Goal: Find specific page/section: Find specific page/section

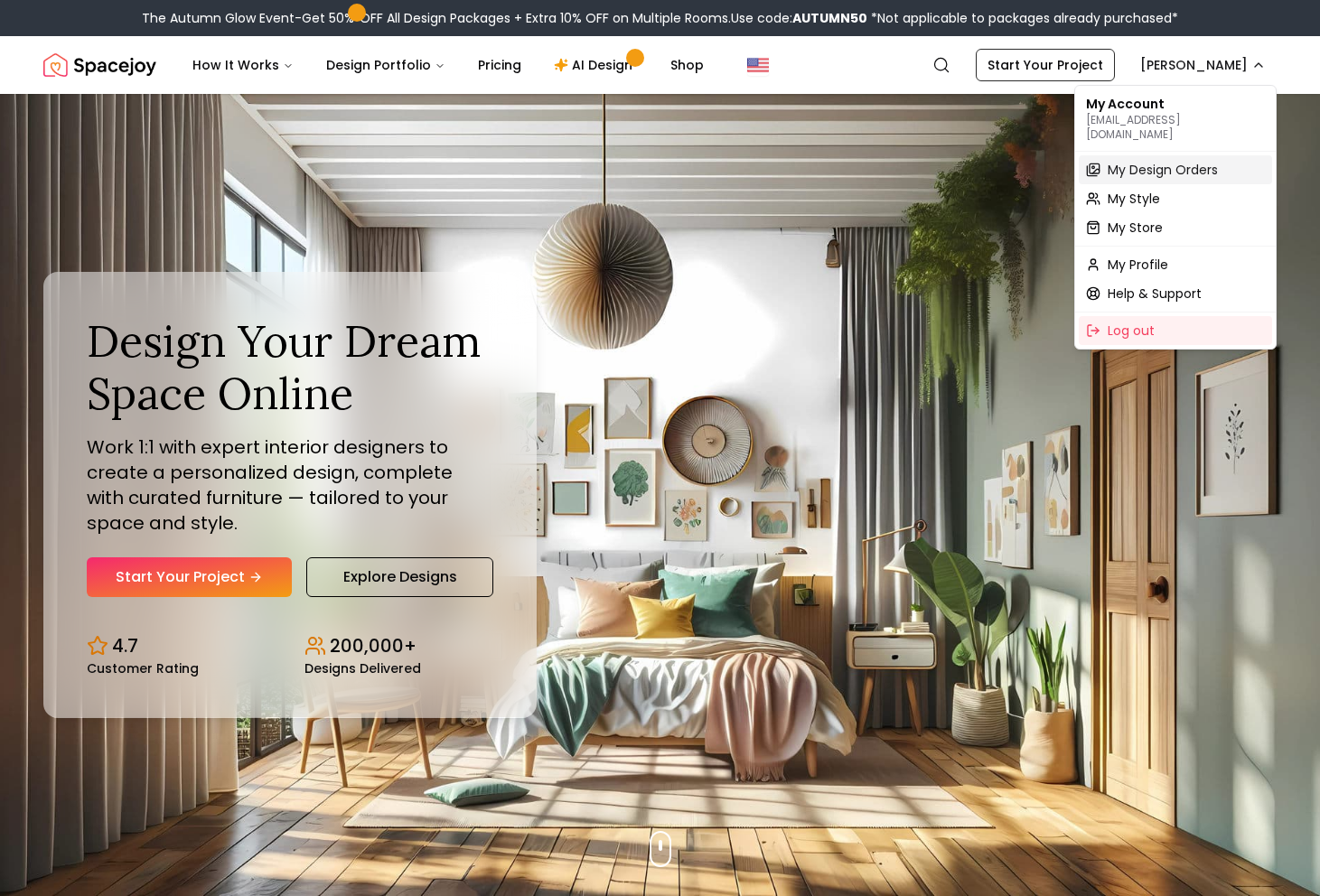
click at [1146, 162] on span "My Design Orders" at bounding box center [1163, 170] width 111 height 18
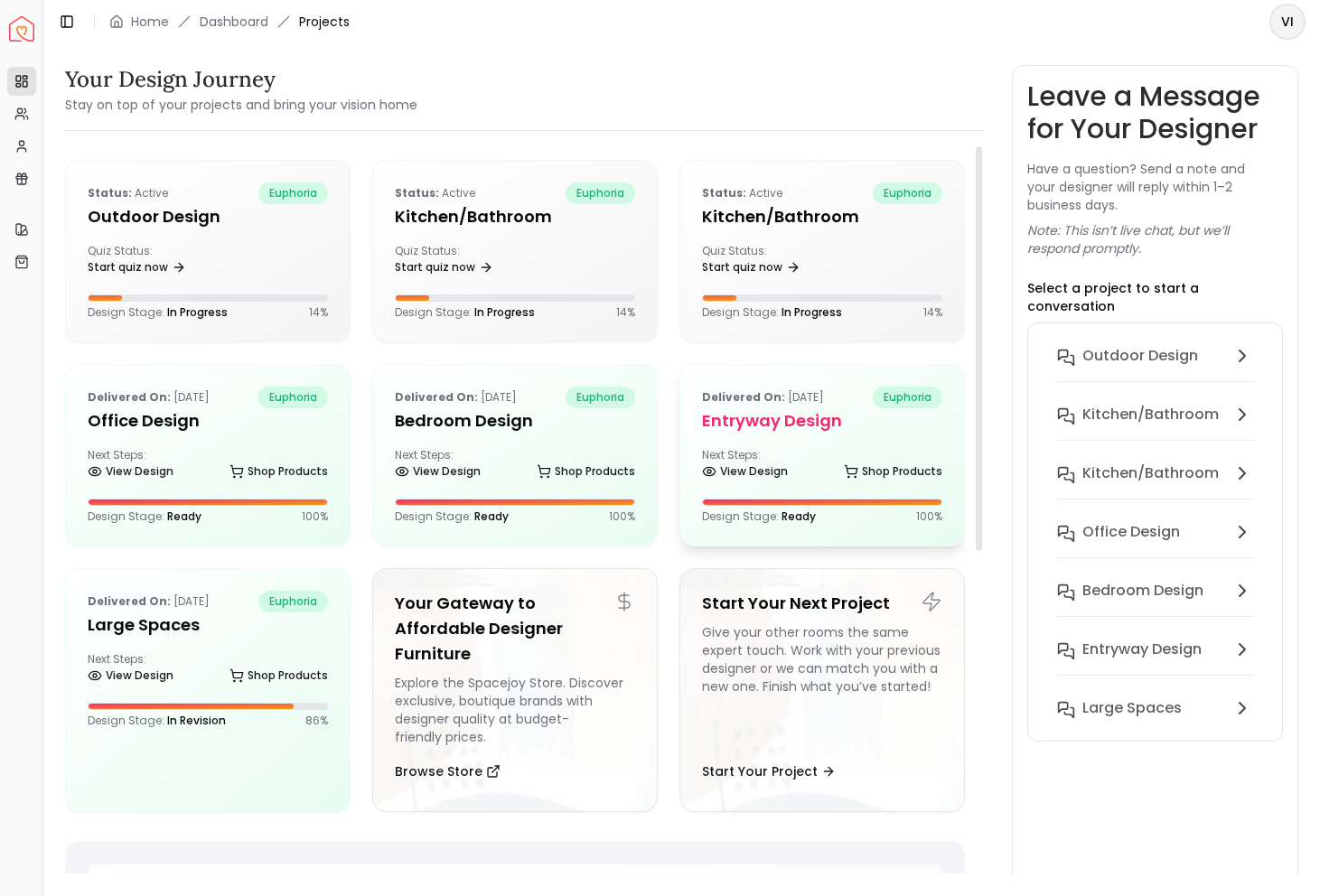
click at [779, 416] on h5 "entryway design" at bounding box center [822, 421] width 240 height 26
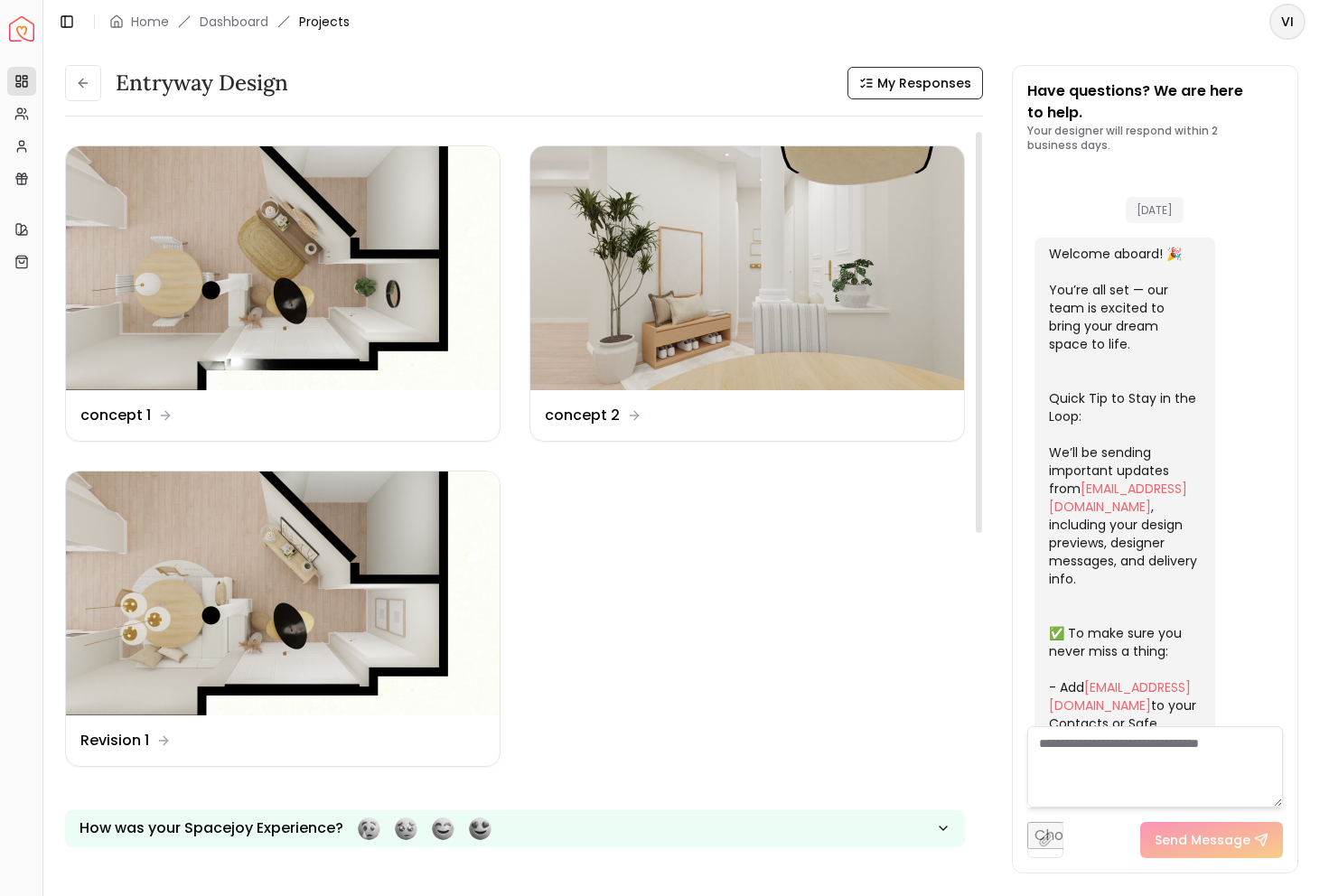
scroll to position [2970, 0]
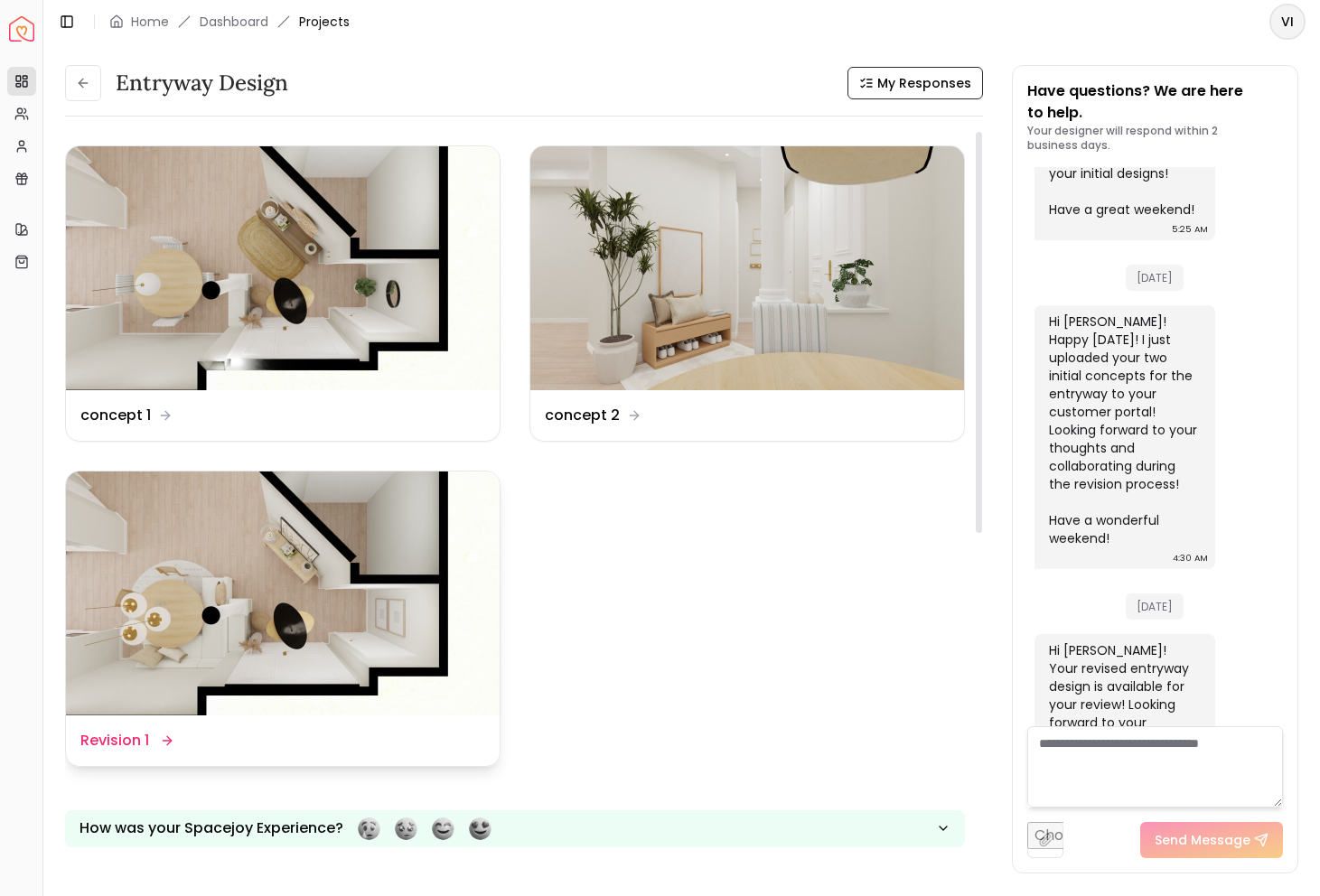
click at [255, 551] on img at bounding box center [283, 593] width 434 height 244
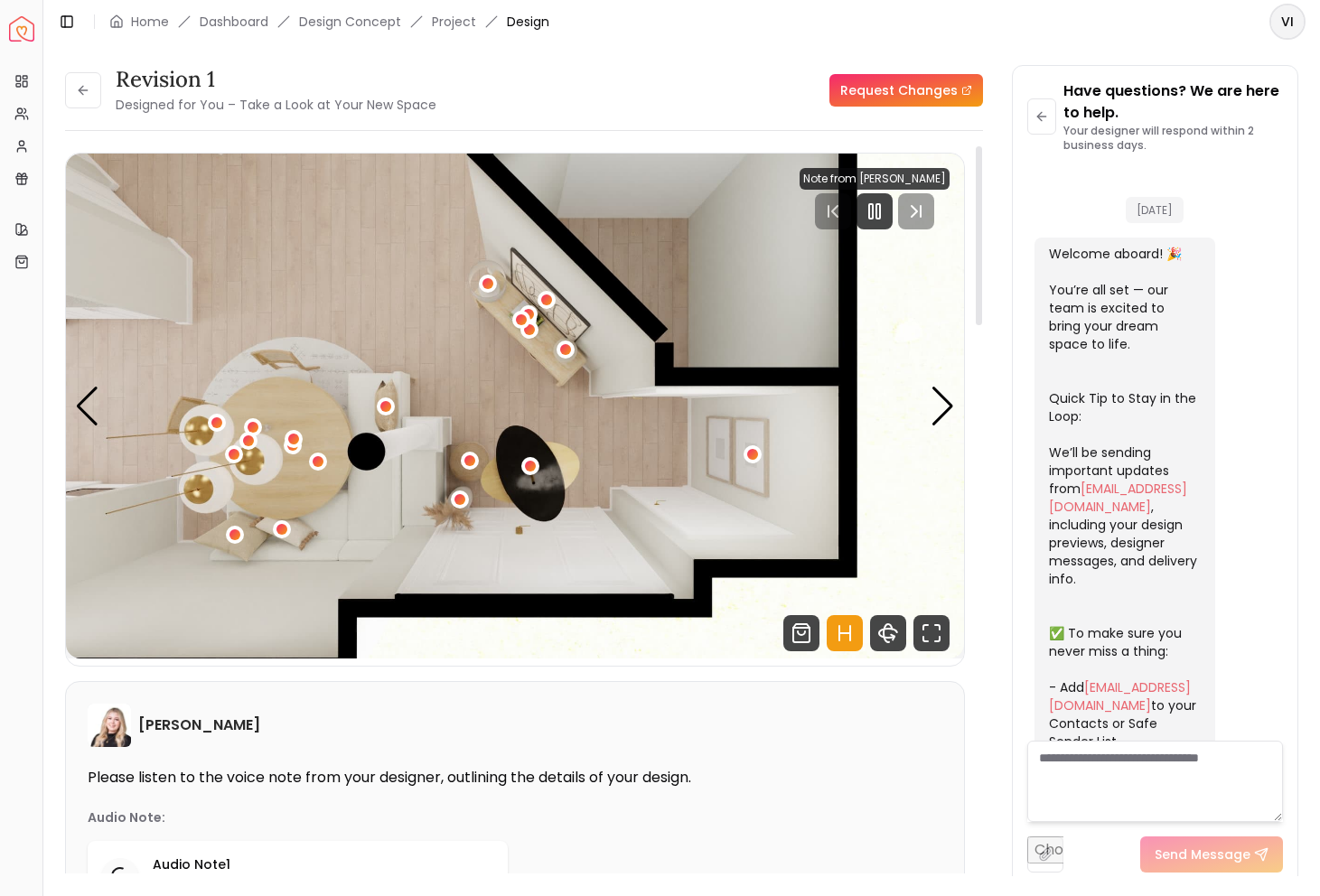
scroll to position [2956, 0]
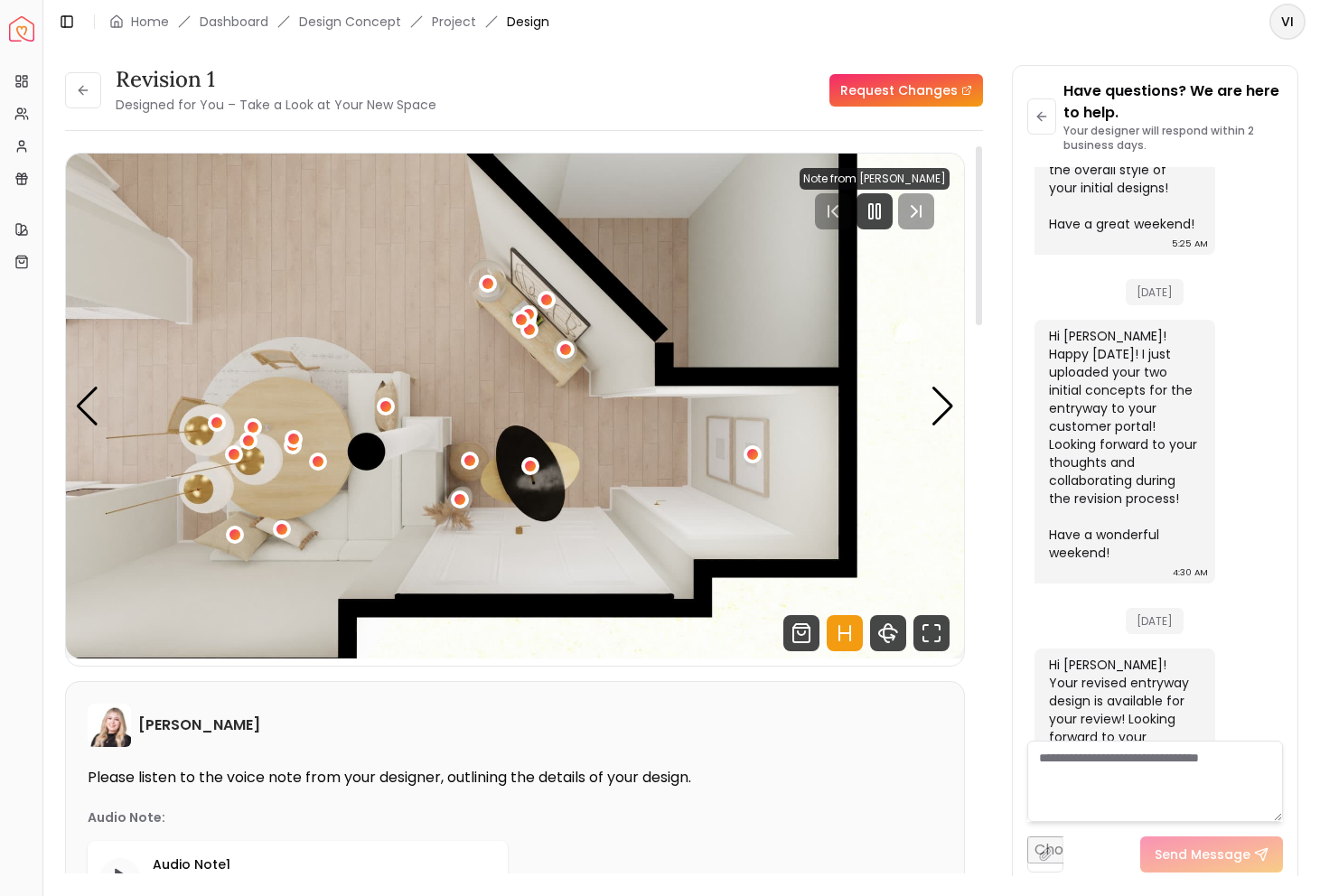
click at [920, 400] on img "1 / 5" at bounding box center [515, 405] width 898 height 505
click at [936, 400] on div "Next slide" at bounding box center [943, 406] width 25 height 40
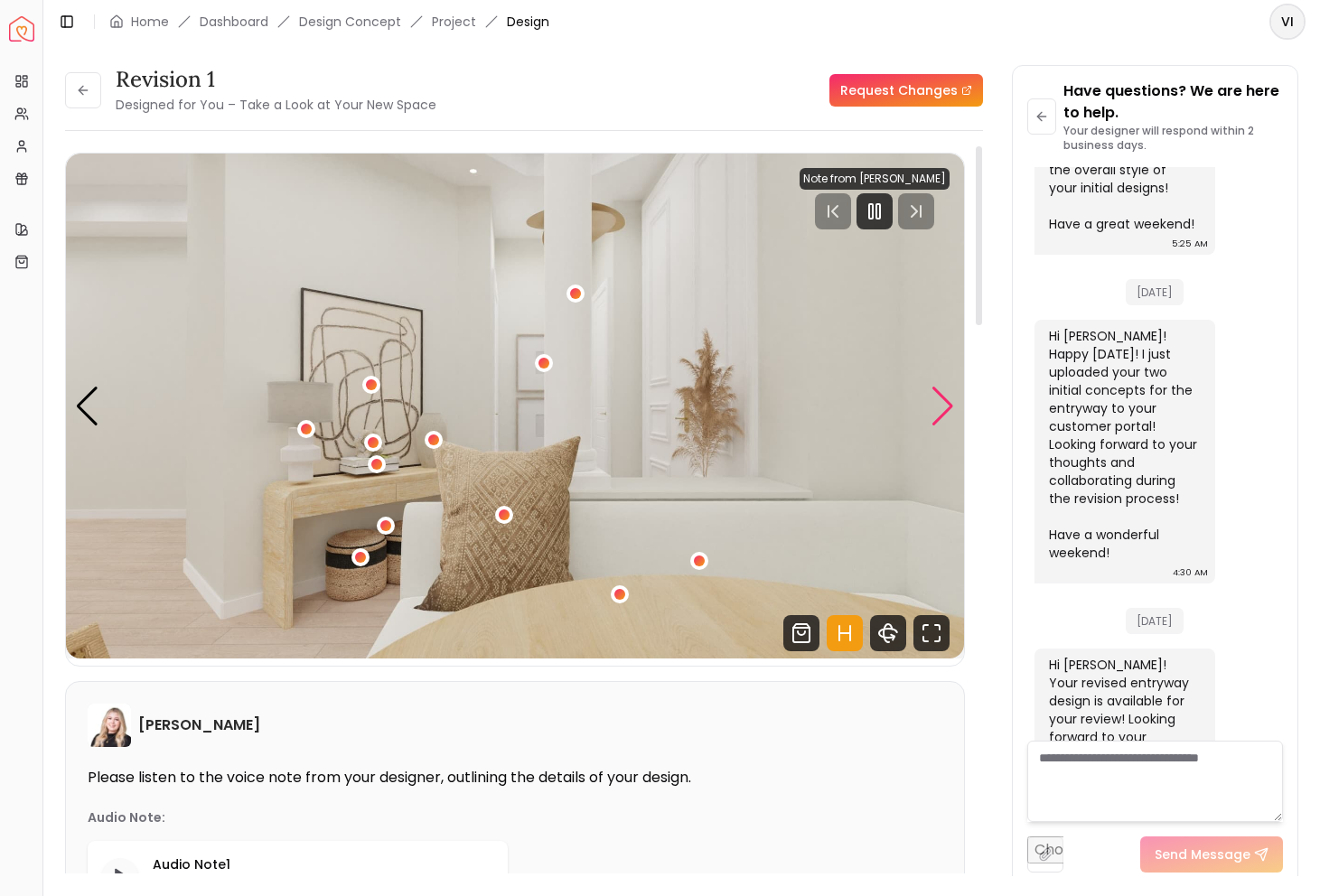
click at [949, 415] on div "Next slide" at bounding box center [943, 406] width 25 height 40
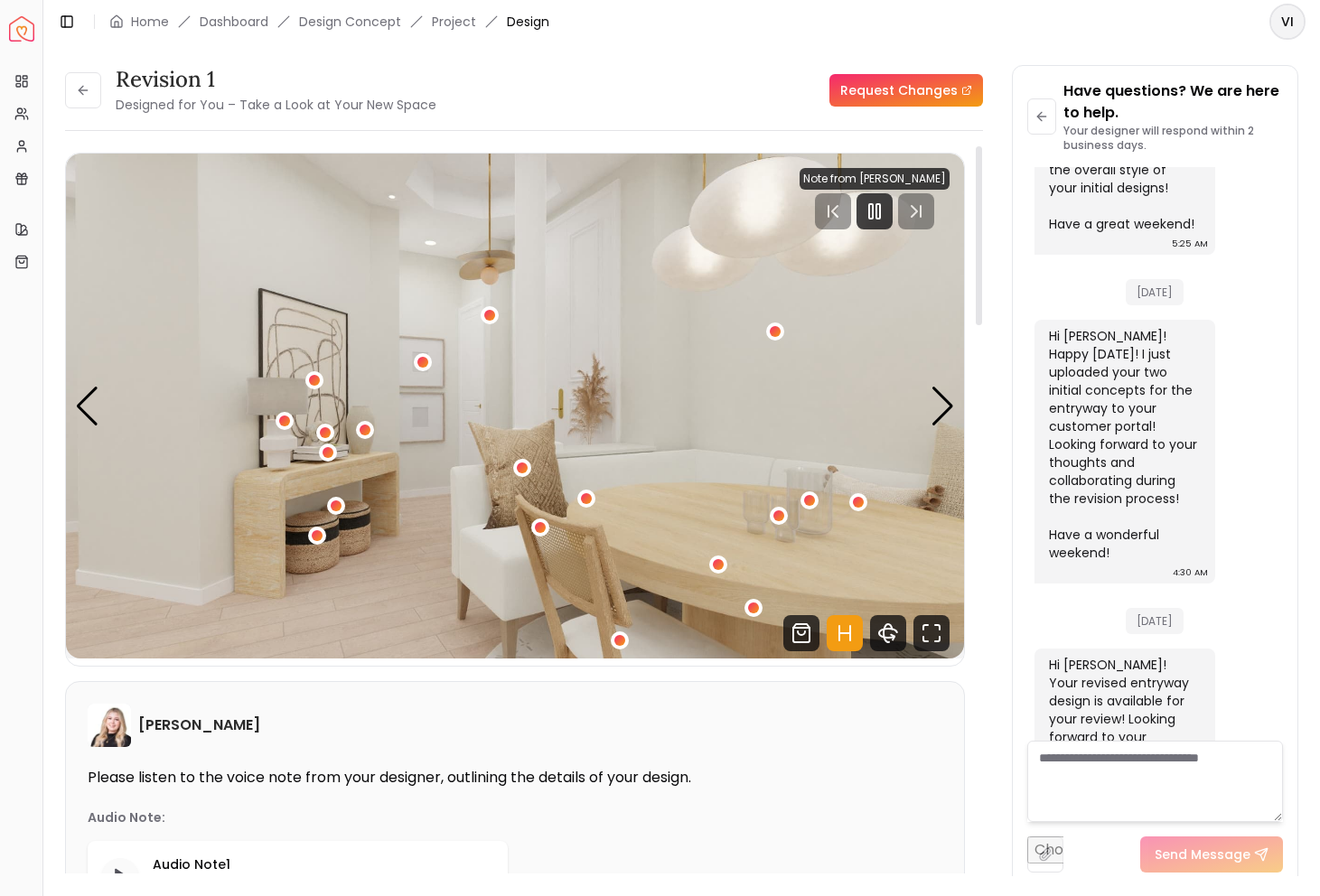
click at [316, 480] on img "3 / 5" at bounding box center [515, 405] width 898 height 505
click at [329, 453] on div "3 / 5" at bounding box center [329, 452] width 14 height 14
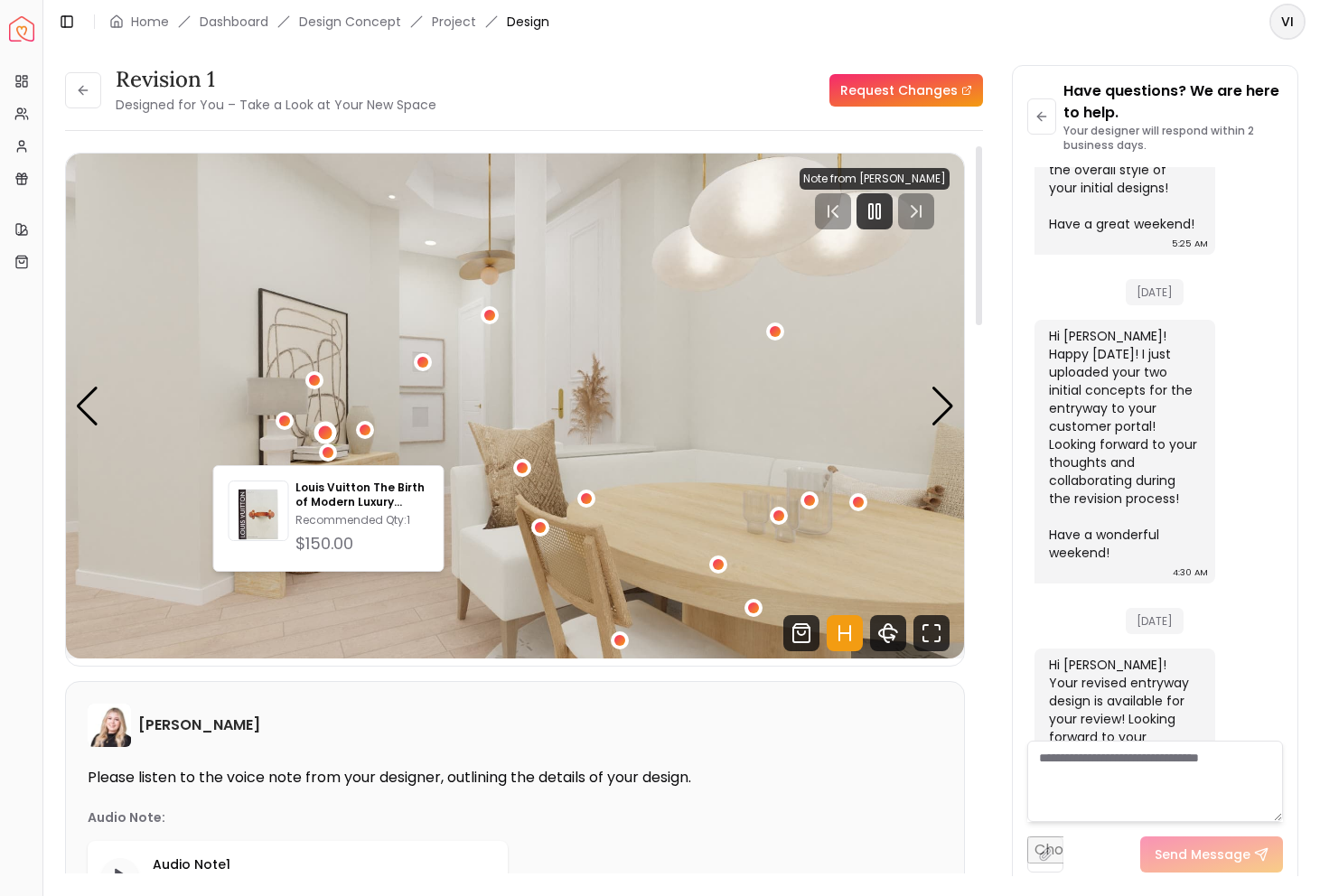
click at [326, 429] on div "3 / 5" at bounding box center [325, 433] width 14 height 14
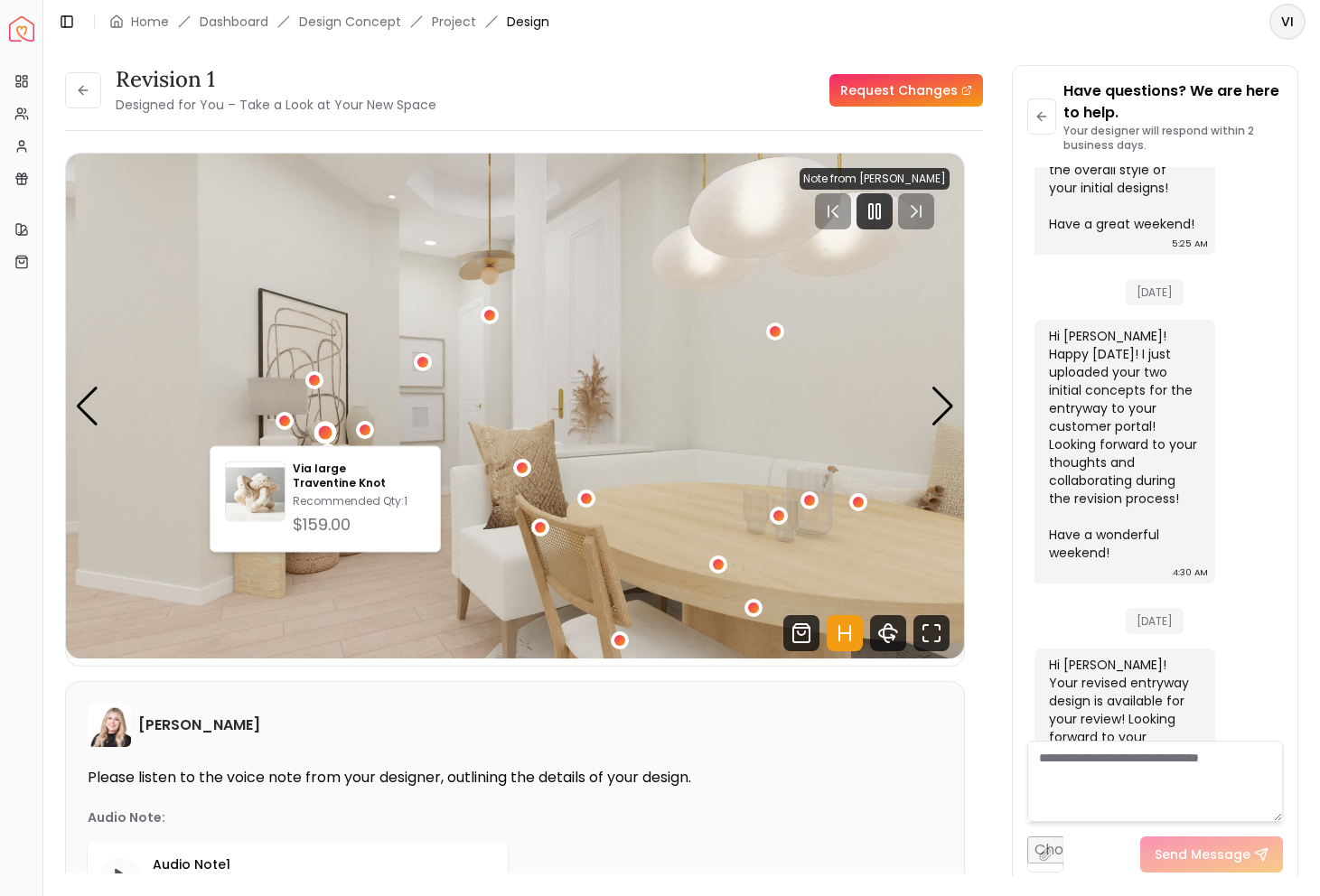
click at [384, 360] on img "3 / 5" at bounding box center [515, 405] width 898 height 505
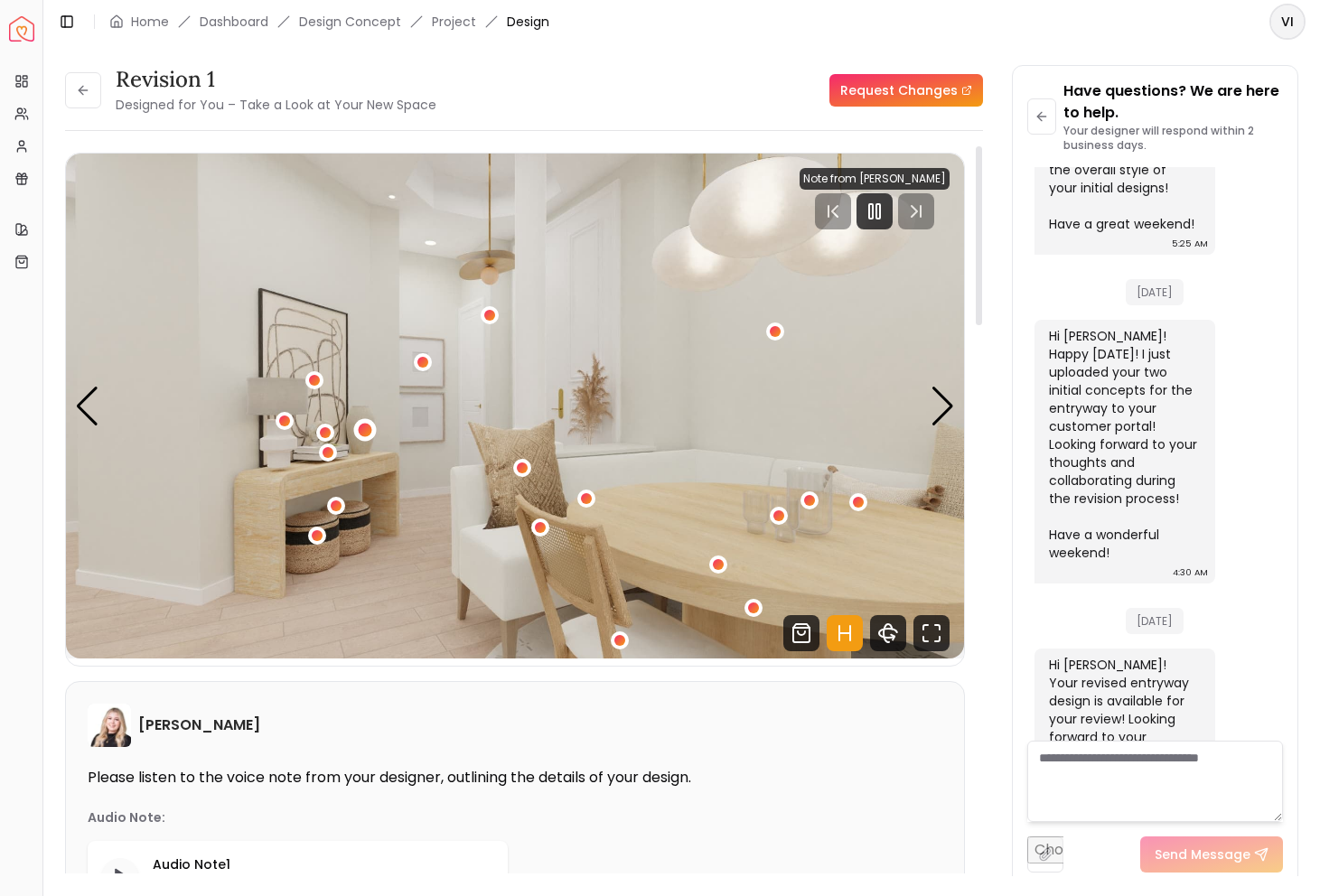
click at [366, 431] on div "3 / 5" at bounding box center [365, 430] width 14 height 14
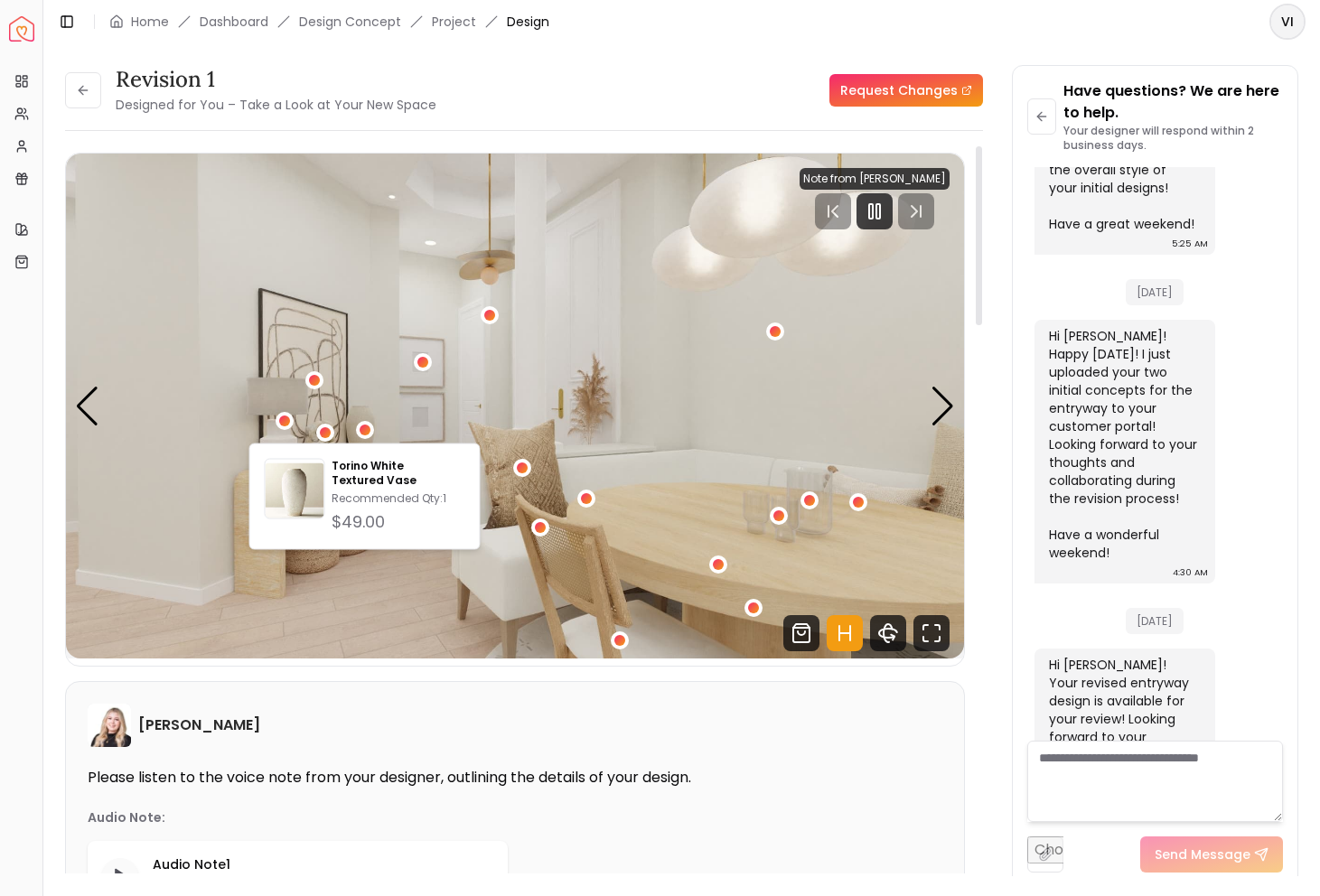
click at [270, 418] on img "3 / 5" at bounding box center [515, 405] width 898 height 505
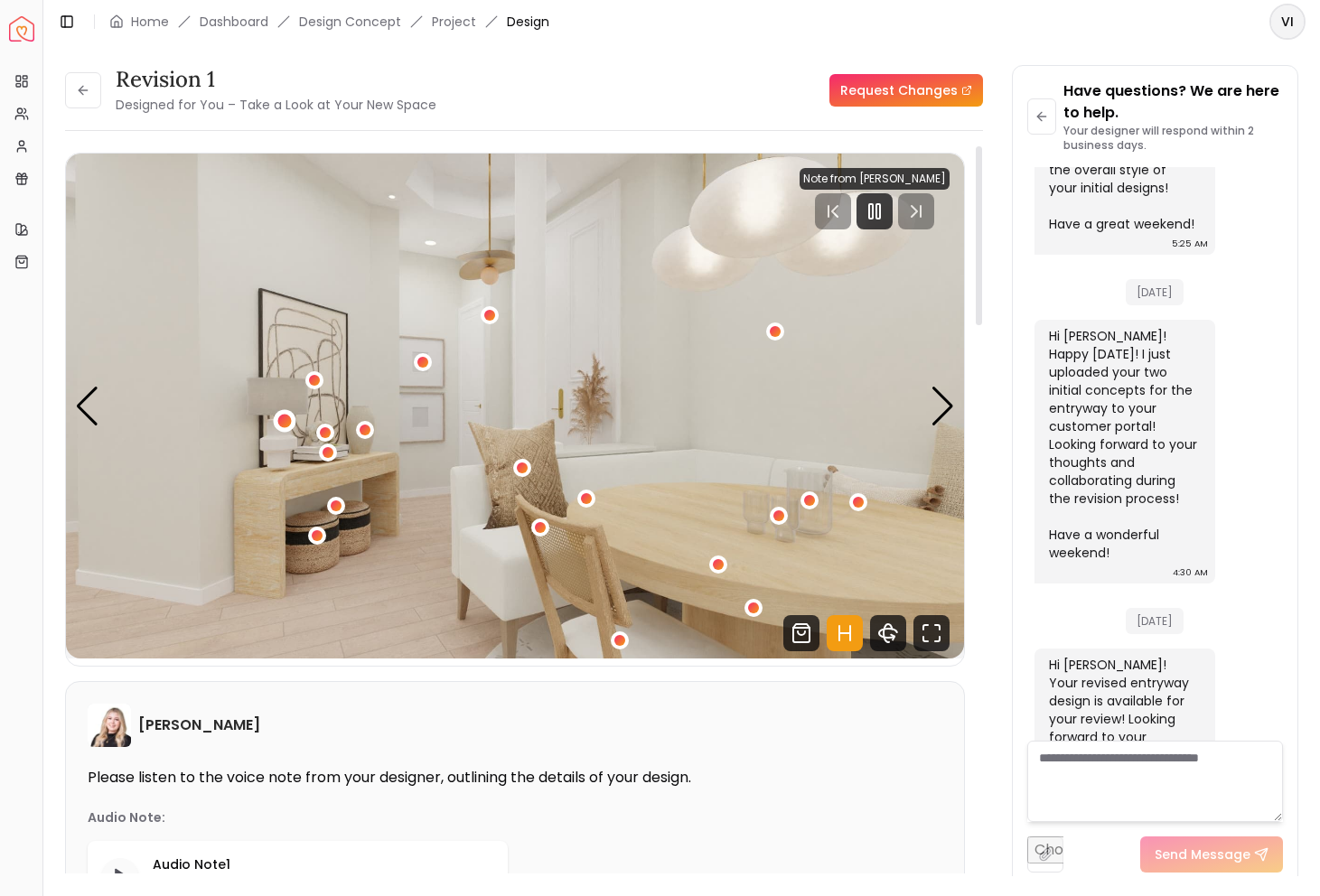
click at [282, 413] on div "3 / 5" at bounding box center [285, 420] width 23 height 23
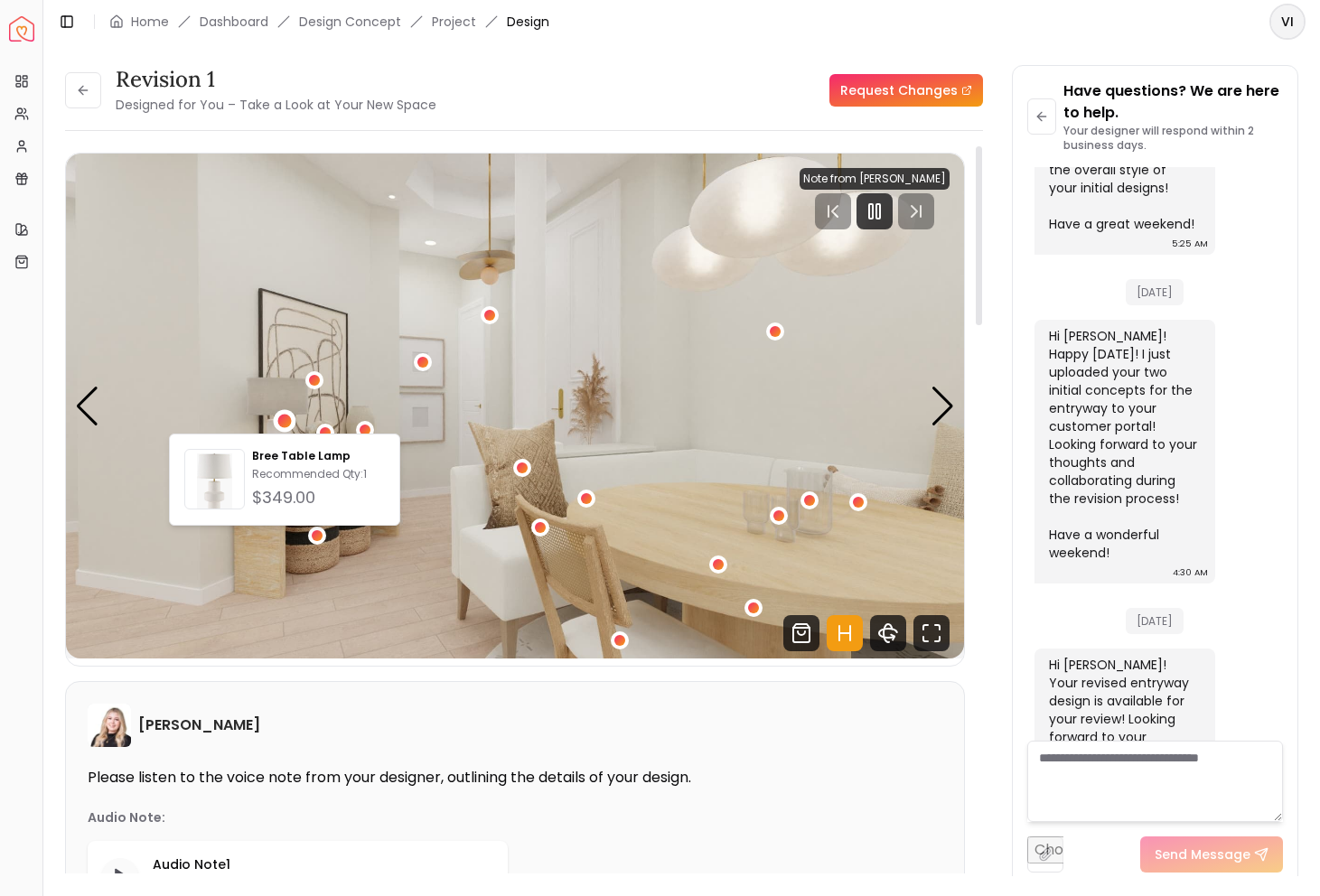
click at [316, 330] on img "3 / 5" at bounding box center [515, 405] width 898 height 505
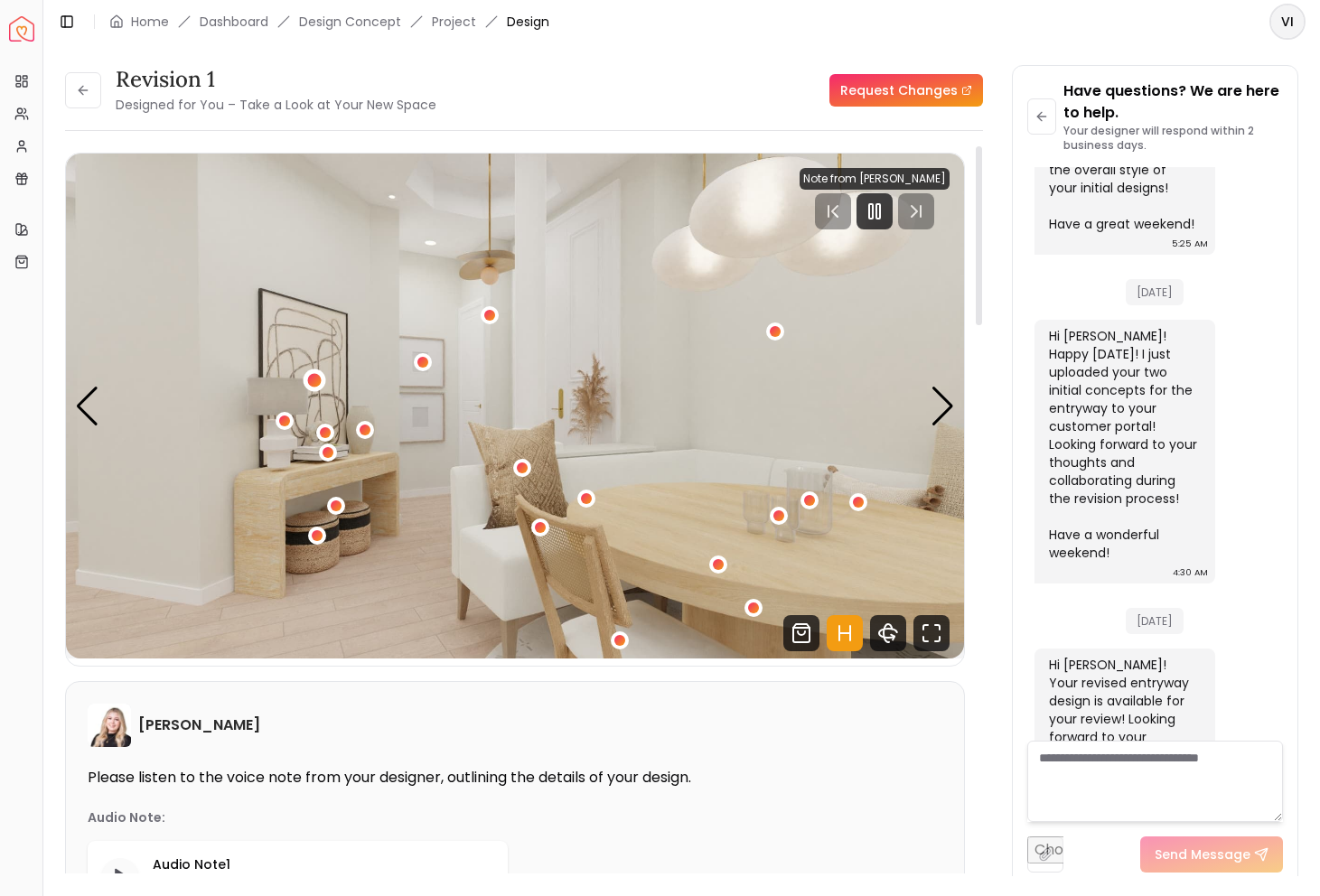
click at [312, 376] on div "3 / 5" at bounding box center [314, 381] width 14 height 14
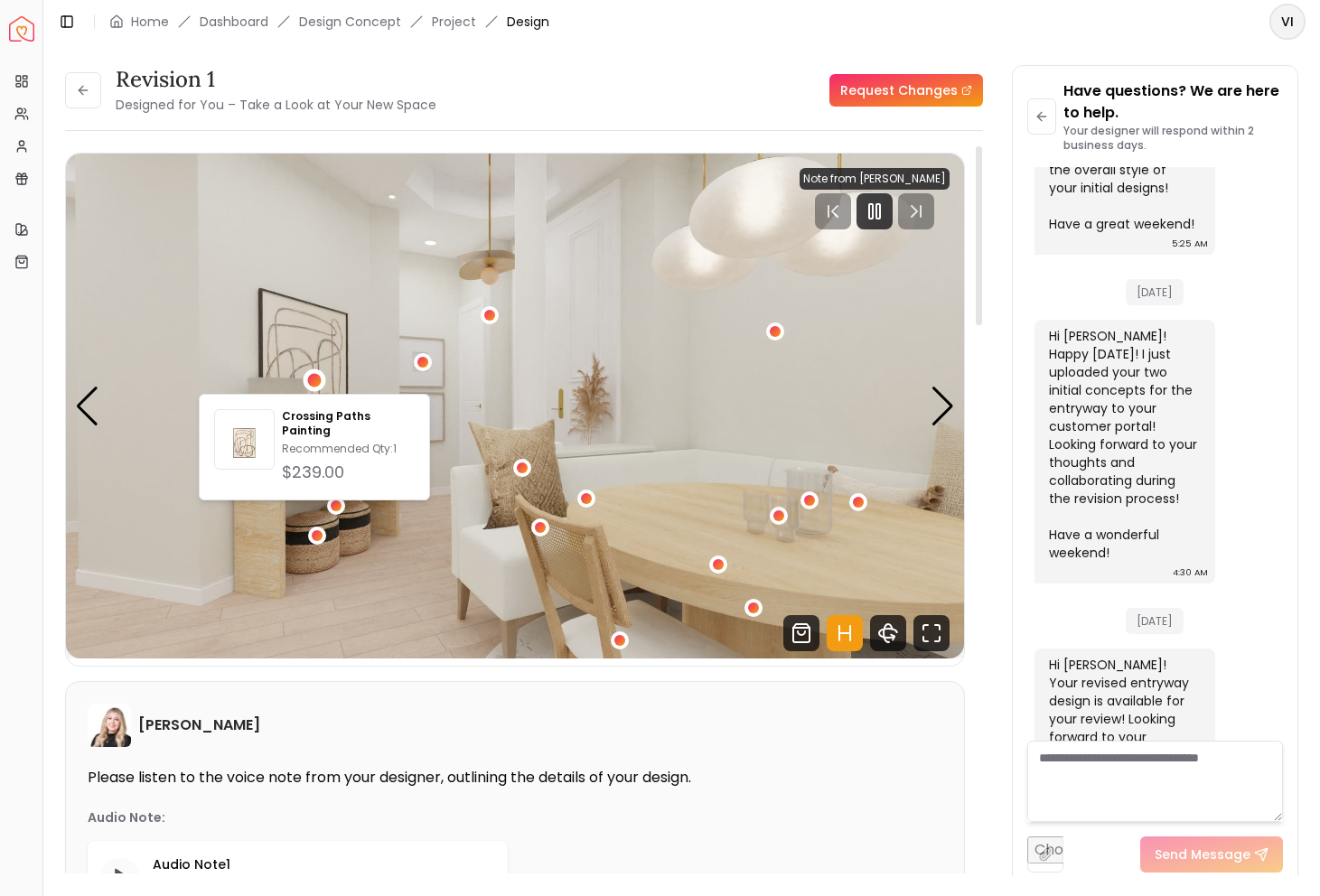
click at [349, 316] on img "3 / 5" at bounding box center [515, 405] width 898 height 505
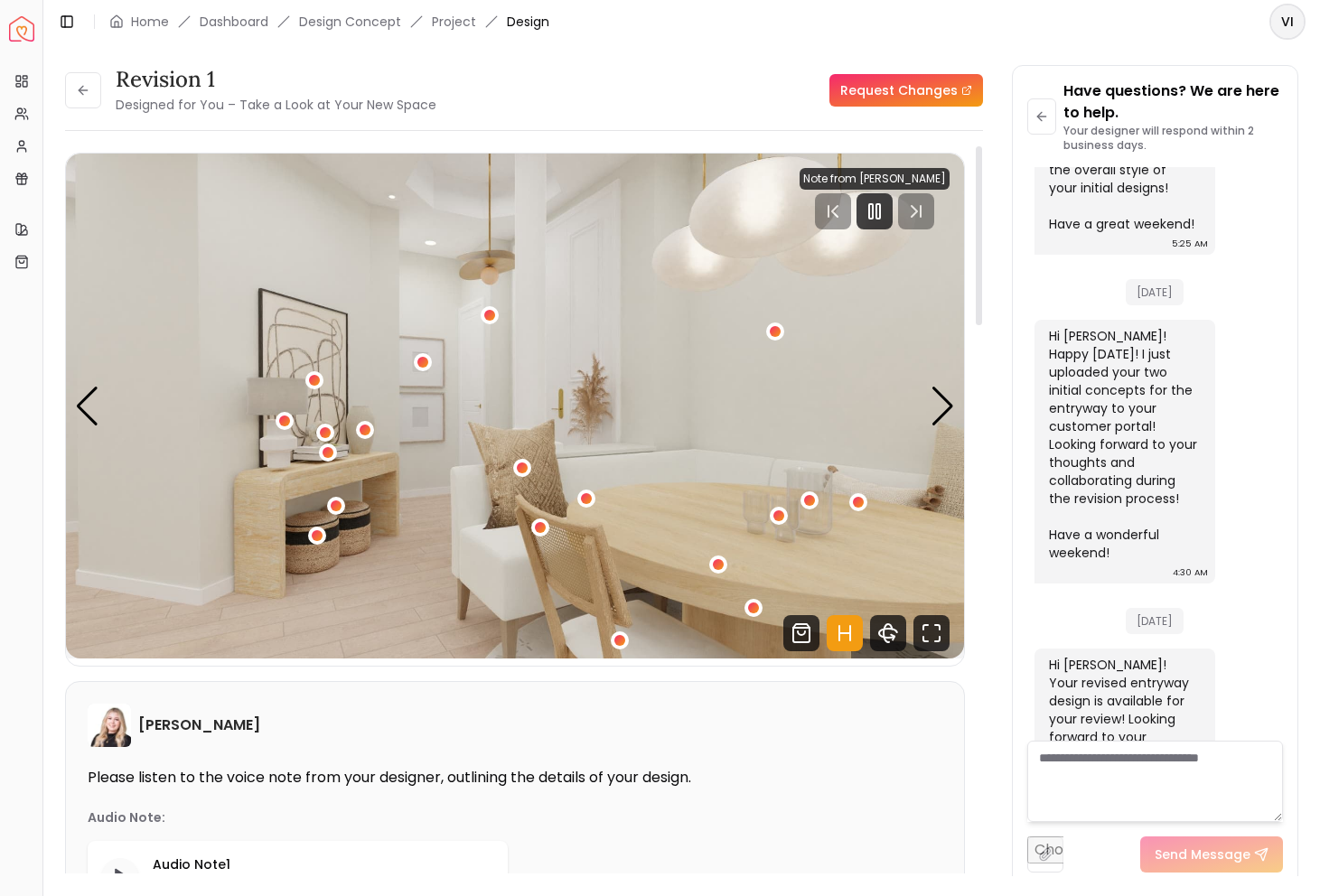
click at [324, 528] on button "3 / 5" at bounding box center [317, 535] width 18 height 18
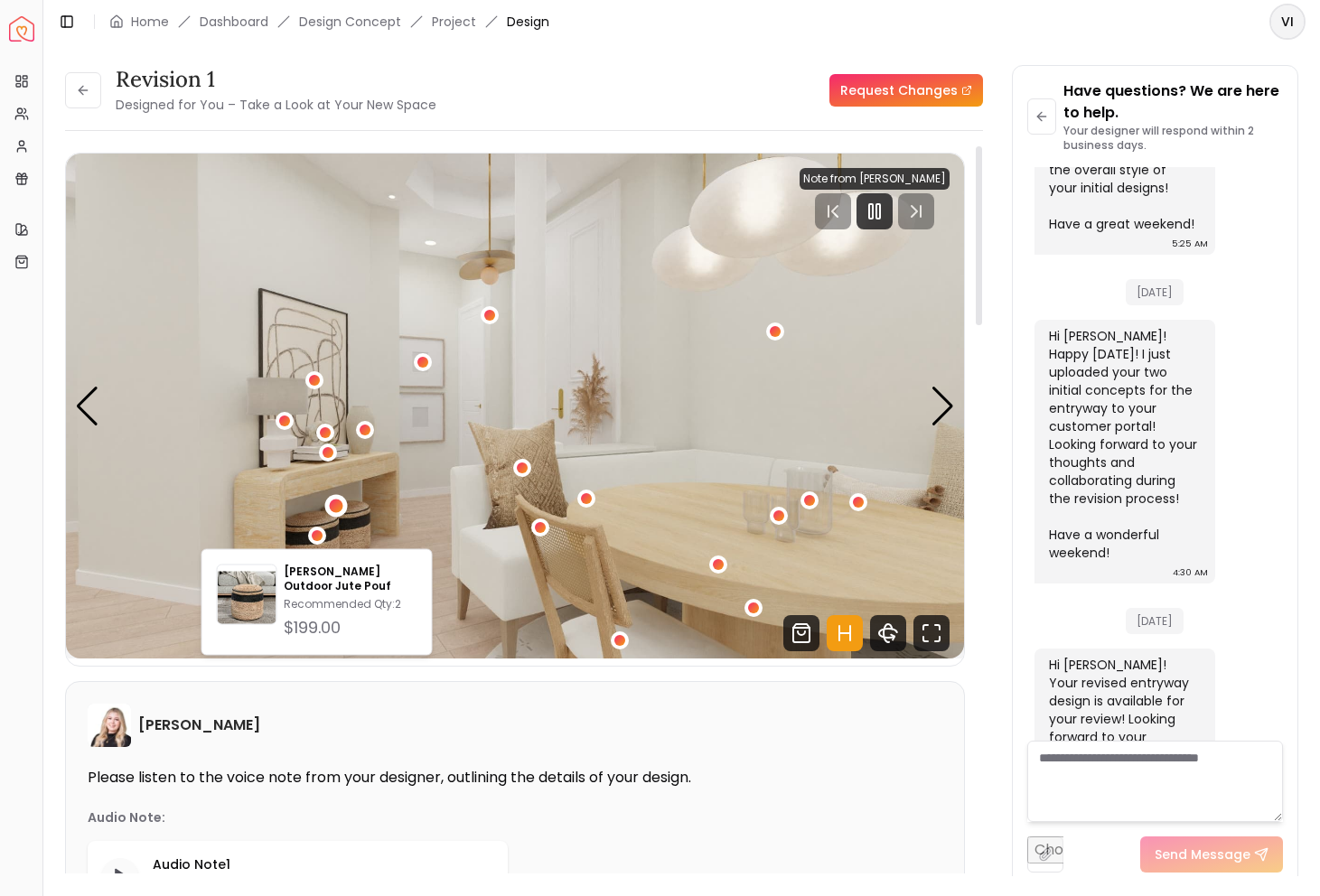
click at [333, 501] on div "3 / 5" at bounding box center [336, 507] width 14 height 14
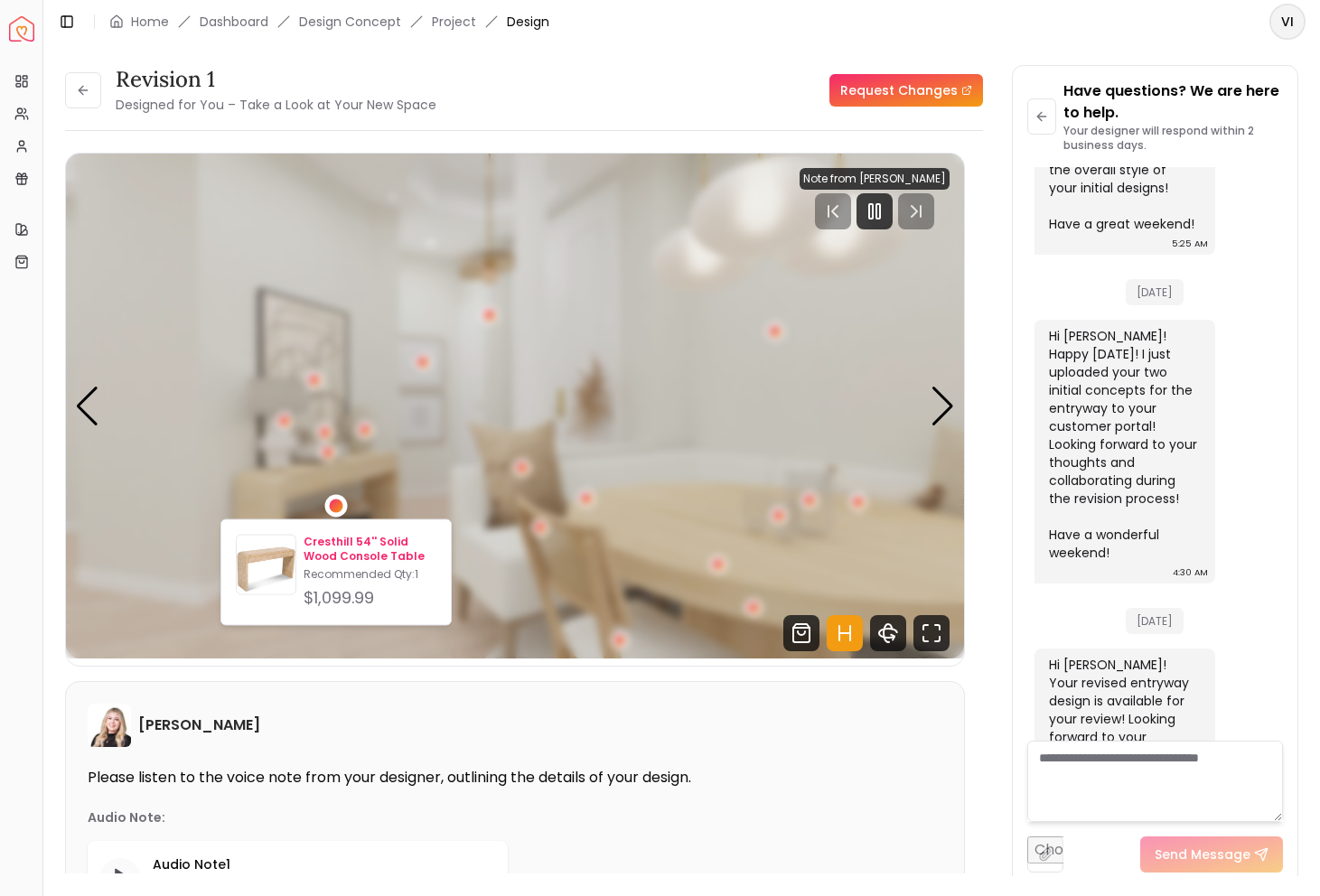
click at [364, 547] on p "Cresthill 54'' Solid Wood Console Table" at bounding box center [370, 548] width 132 height 29
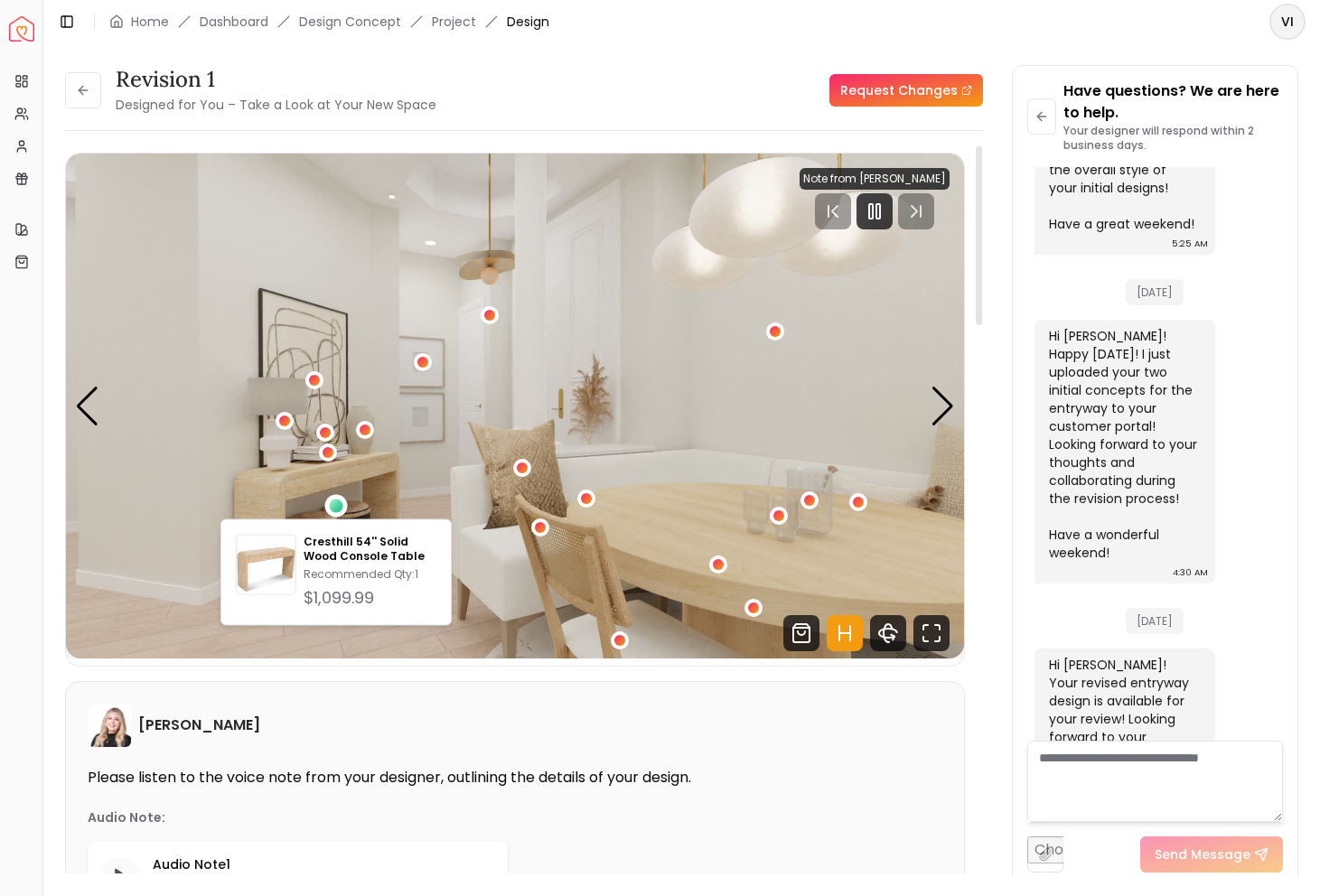
click at [520, 392] on img "3 / 5" at bounding box center [515, 405] width 898 height 505
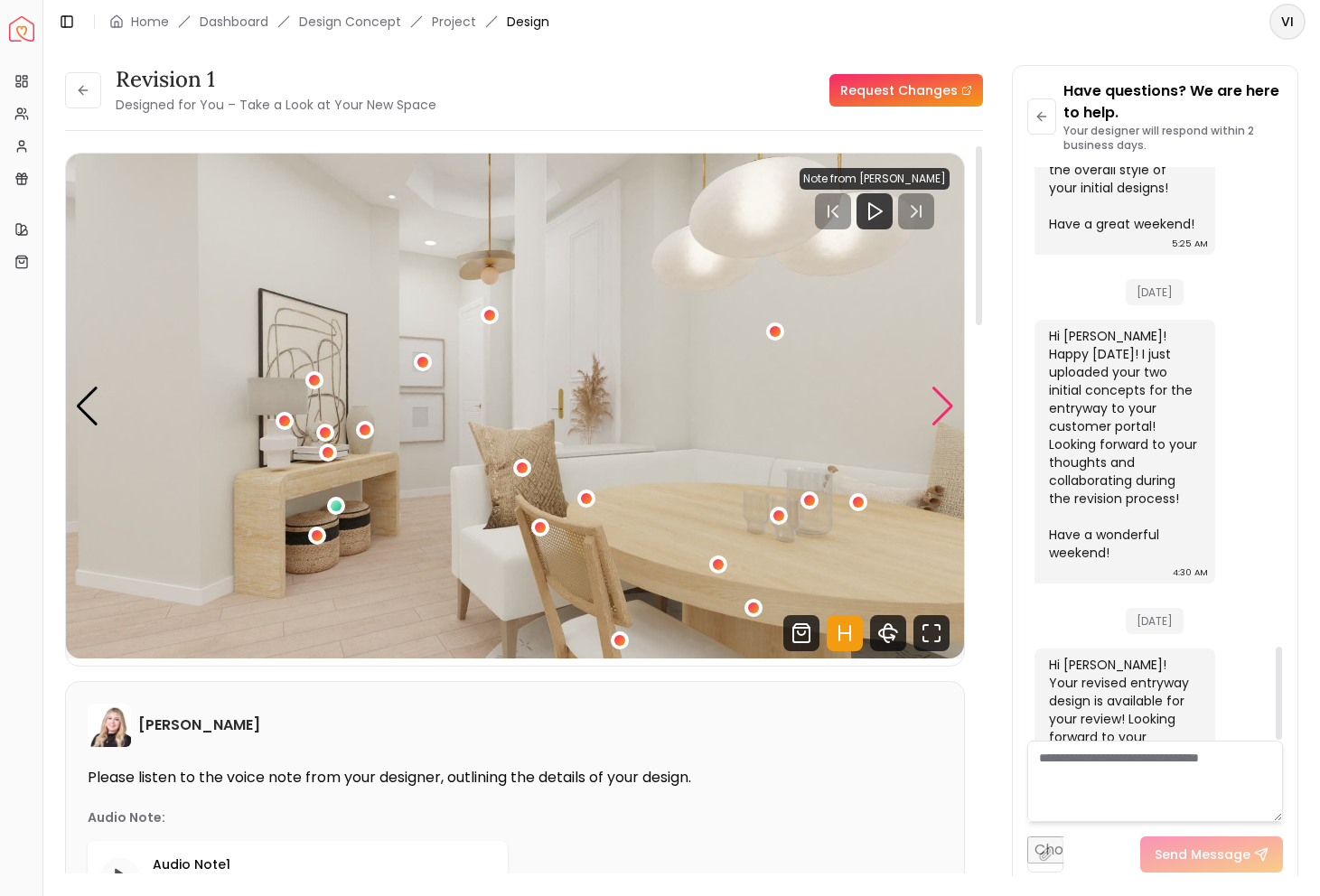
click at [940, 394] on div "Next slide" at bounding box center [943, 406] width 25 height 40
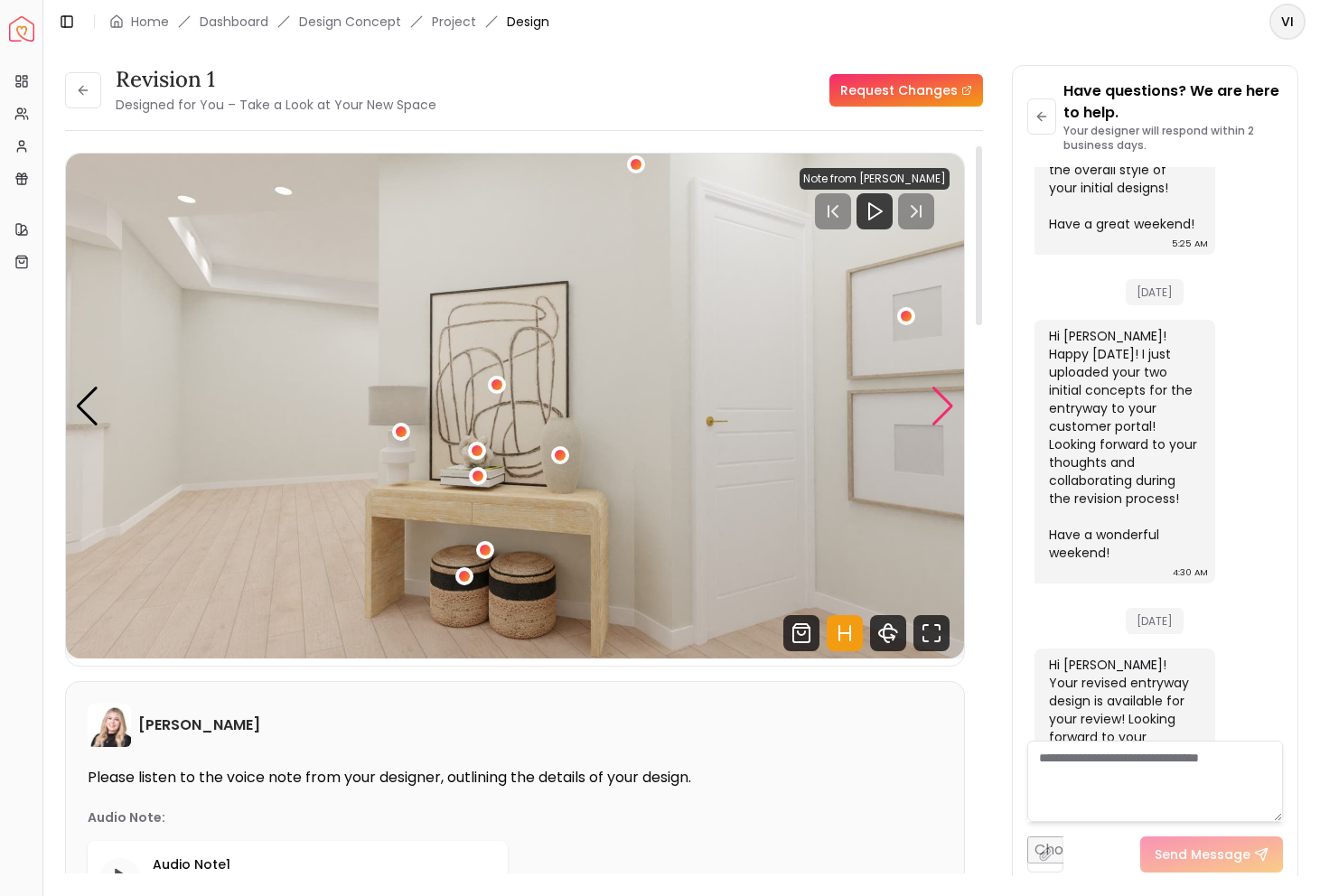
click at [941, 394] on div "Next slide" at bounding box center [943, 406] width 25 height 40
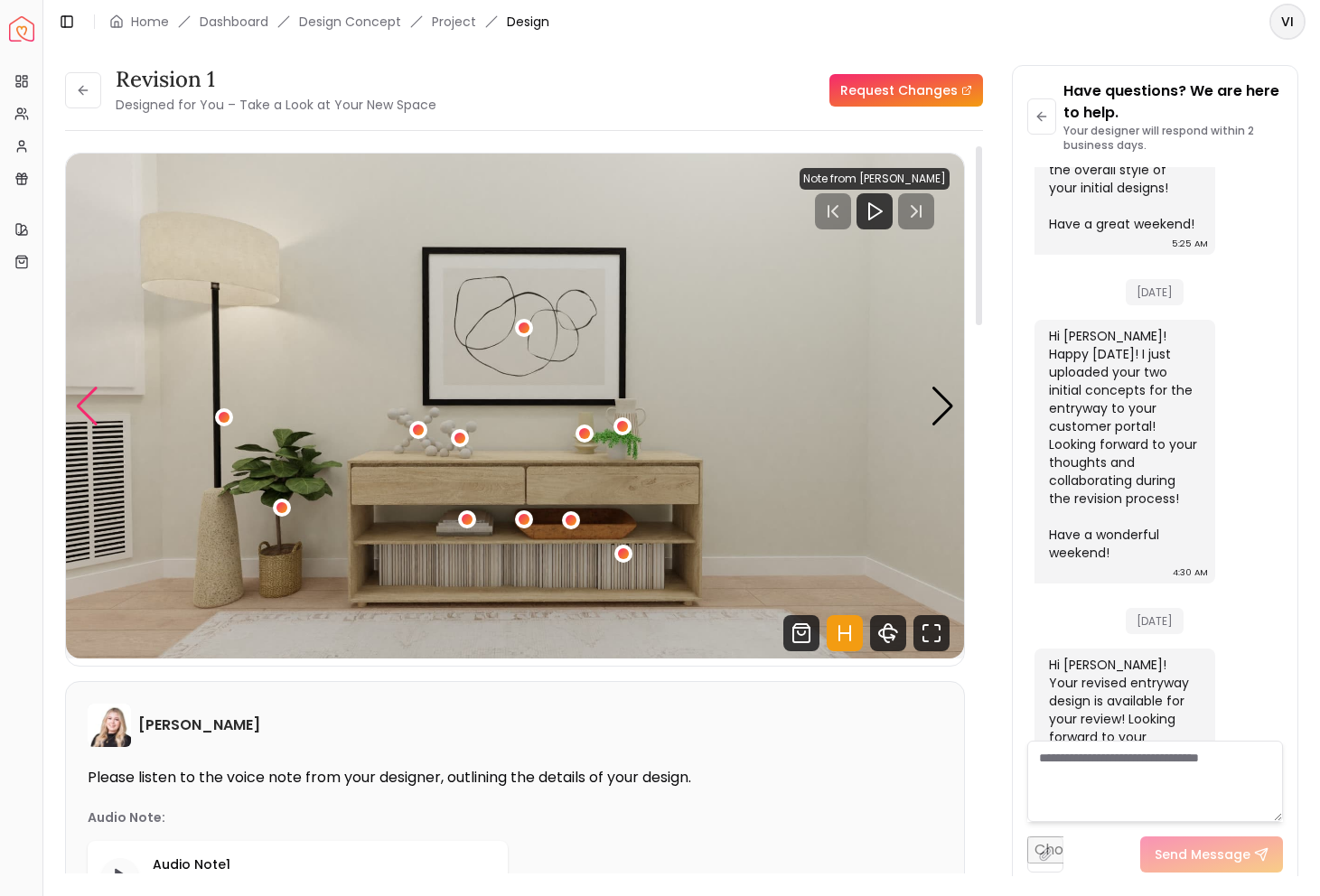
click at [84, 396] on div "Previous slide" at bounding box center [87, 406] width 25 height 40
